Goal: Task Accomplishment & Management: Manage account settings

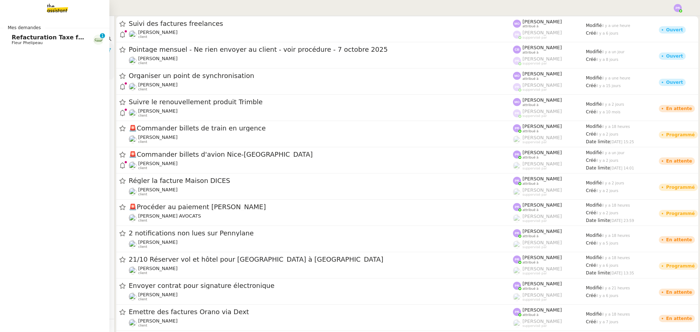
click at [33, 38] on span "Refacturation Taxe foncière 2025" at bounding box center [66, 37] width 109 height 7
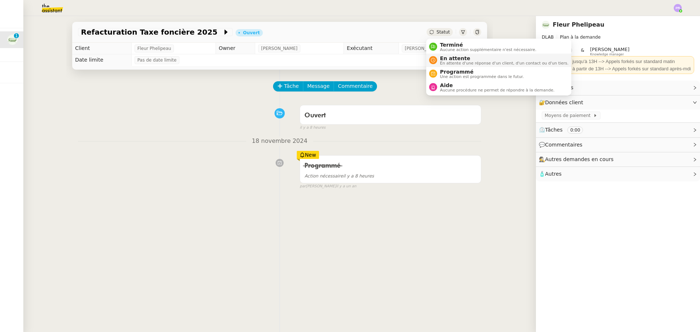
click at [452, 57] on span "En attente" at bounding box center [504, 58] width 128 height 6
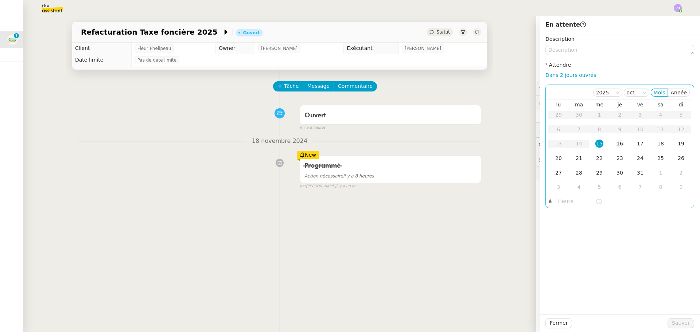
click at [618, 146] on div "16" at bounding box center [620, 144] width 8 height 8
click at [679, 323] on span "Sauver" at bounding box center [681, 323] width 18 height 8
